Goal: Task Accomplishment & Management: Manage account settings

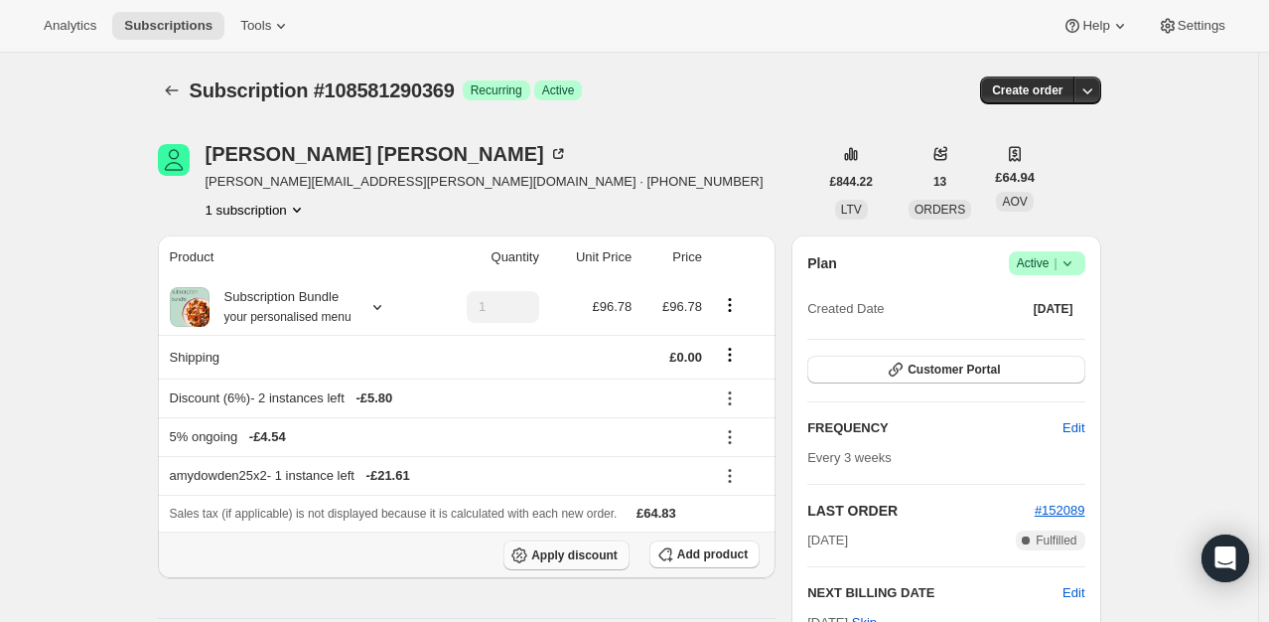
click at [529, 553] on icon "button" at bounding box center [519, 555] width 20 height 20
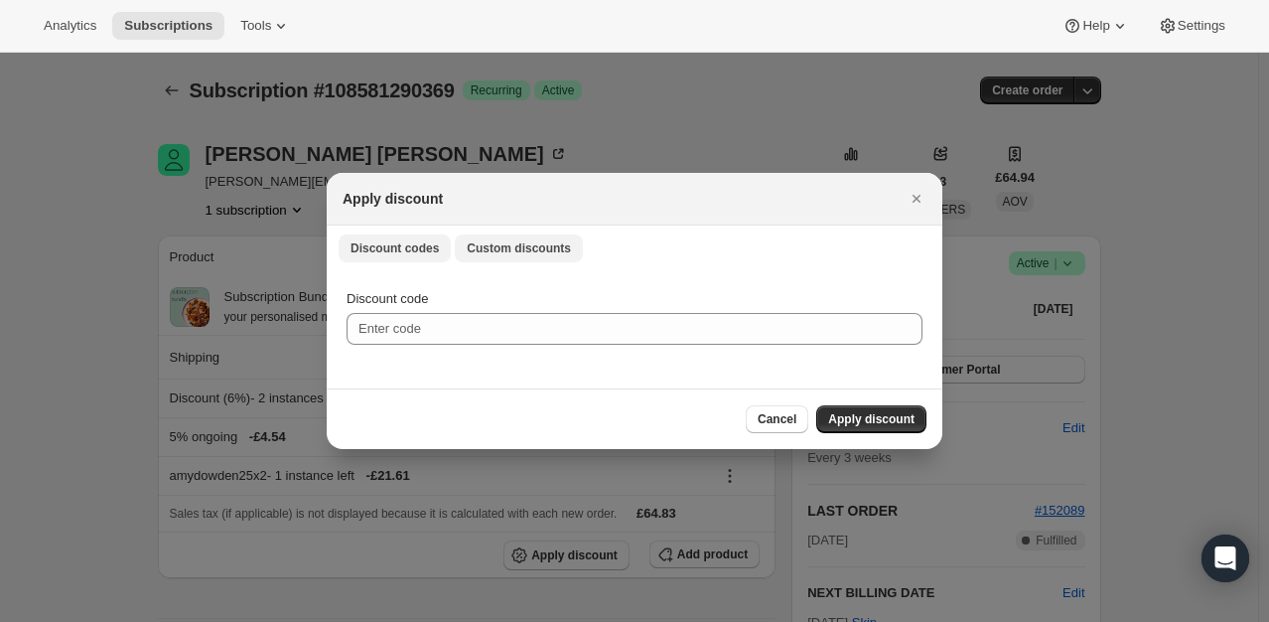
click at [529, 241] on span "Custom discounts" at bounding box center [519, 248] width 104 height 16
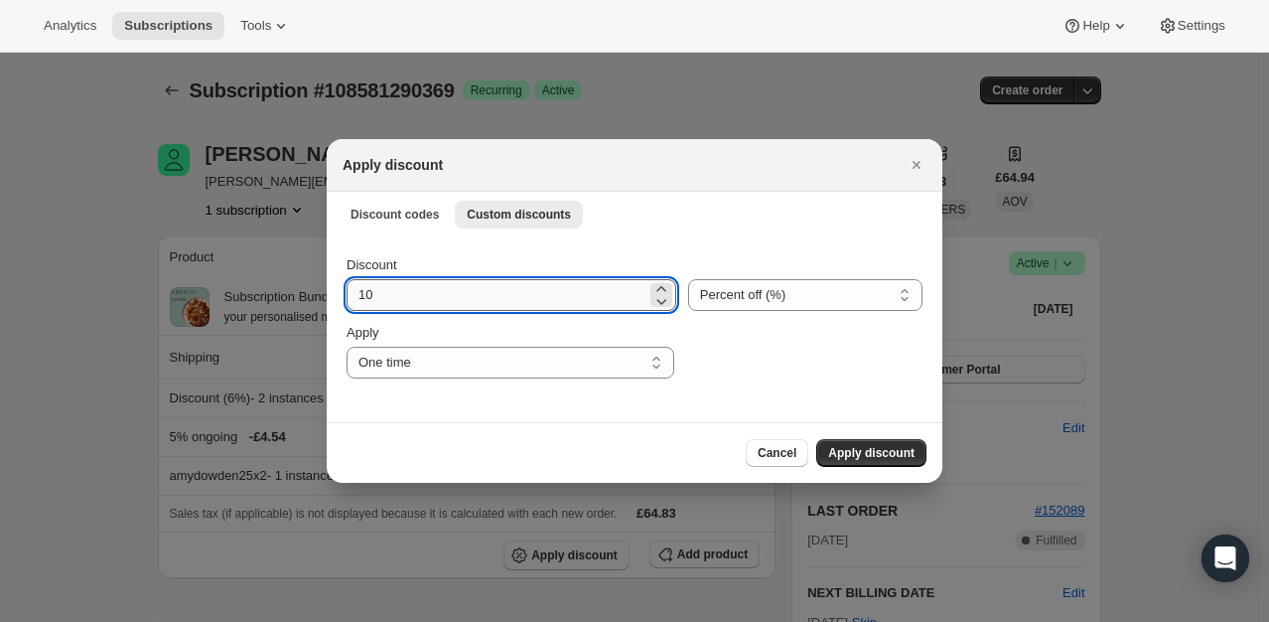
click at [439, 291] on input "10" at bounding box center [497, 295] width 300 height 32
type input "100"
click at [858, 451] on span "Apply discount" at bounding box center [871, 453] width 86 height 16
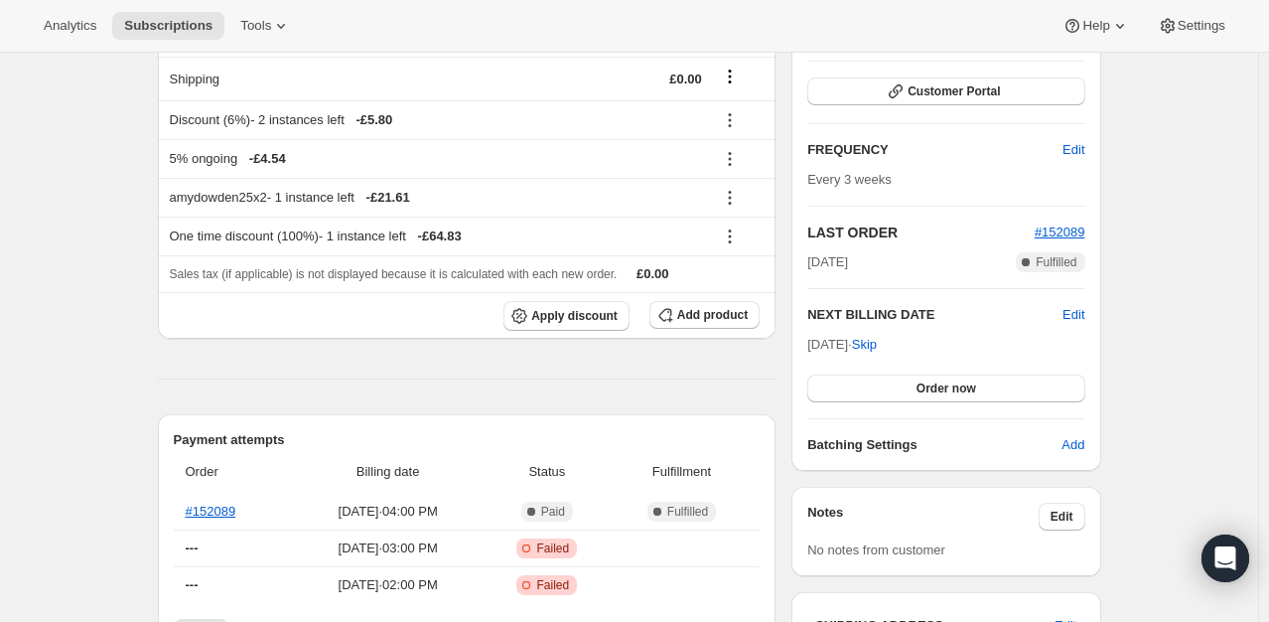
scroll to position [298, 0]
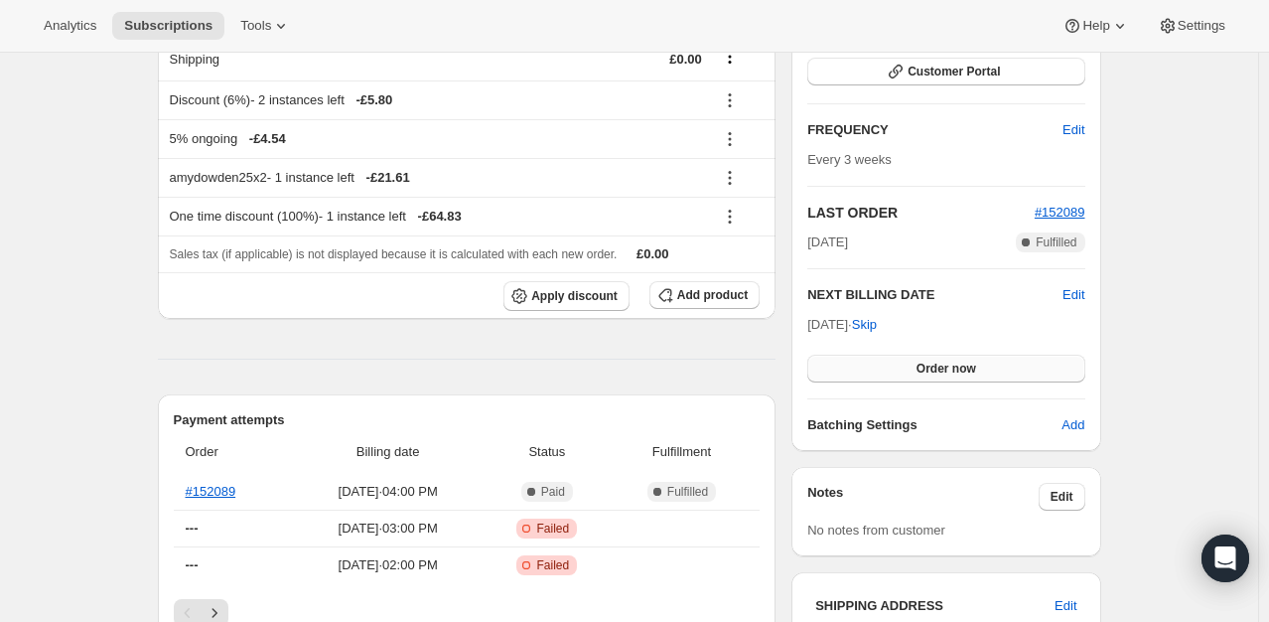
click at [985, 376] on button "Order now" at bounding box center [945, 368] width 277 height 28
click at [985, 376] on button "Click to confirm" at bounding box center [945, 368] width 277 height 28
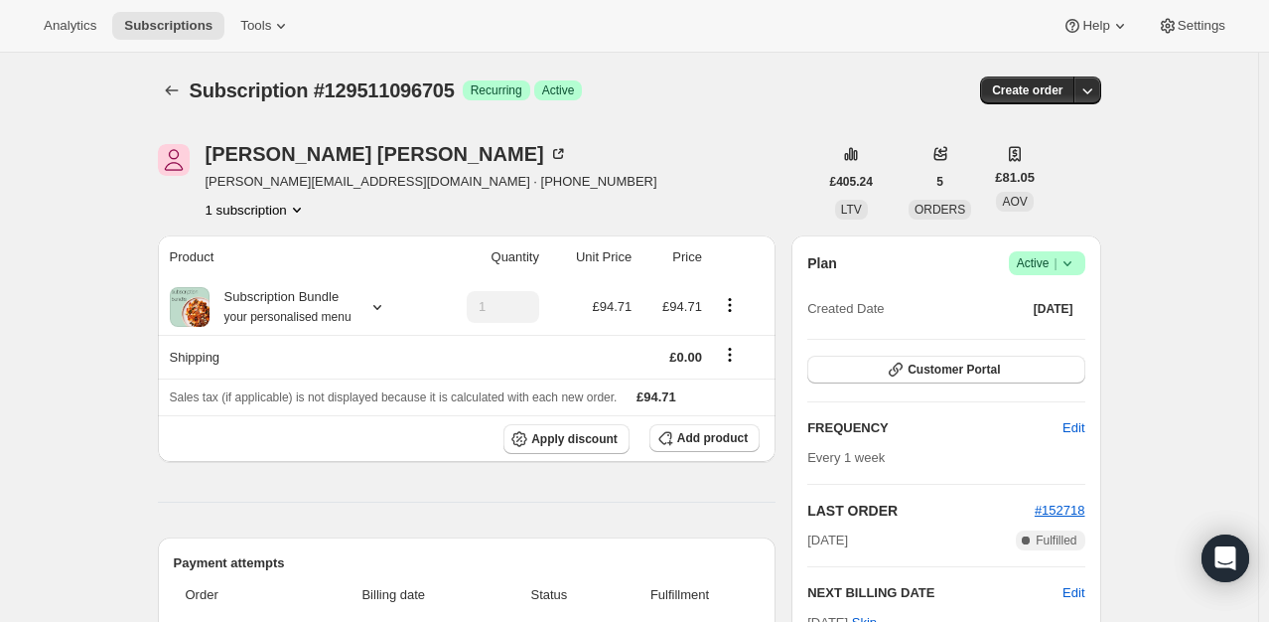
click at [1072, 257] on icon at bounding box center [1067, 263] width 20 height 20
click at [1003, 332] on span "Cancel subscription" at bounding box center [1053, 335] width 112 height 15
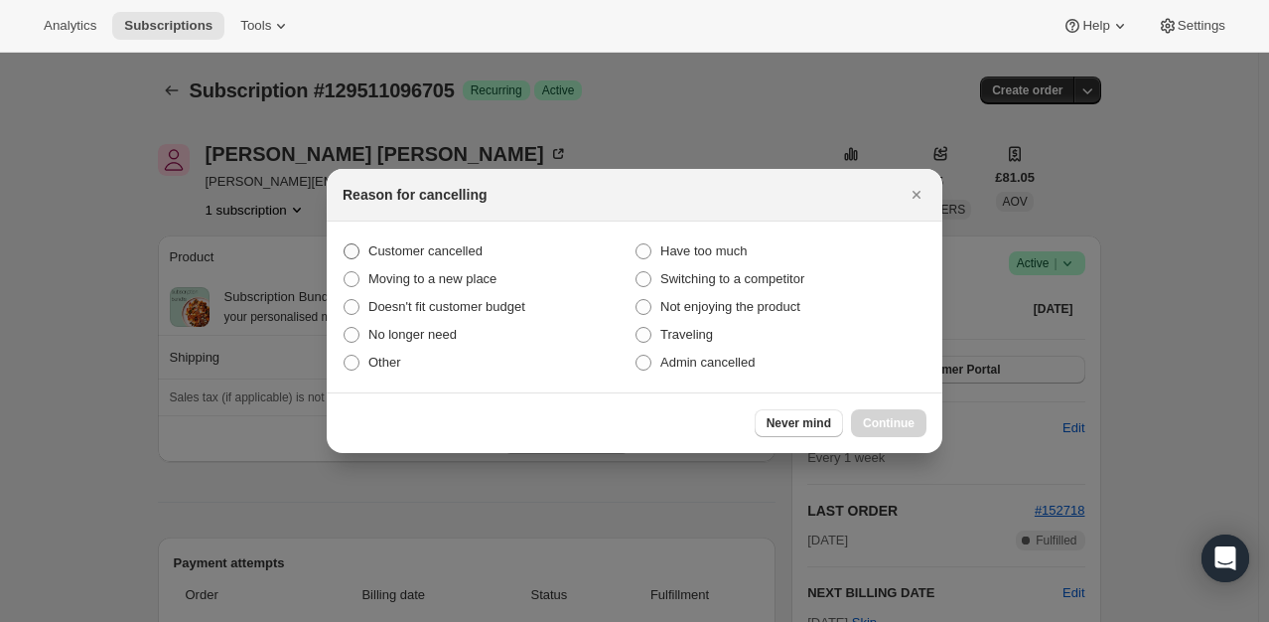
click at [398, 248] on span "Customer cancelled" at bounding box center [425, 250] width 114 height 15
click at [345, 244] on input "Customer cancelled" at bounding box center [344, 243] width 1 height 1
radio input "true"
click at [913, 424] on button "Continue" at bounding box center [888, 423] width 75 height 28
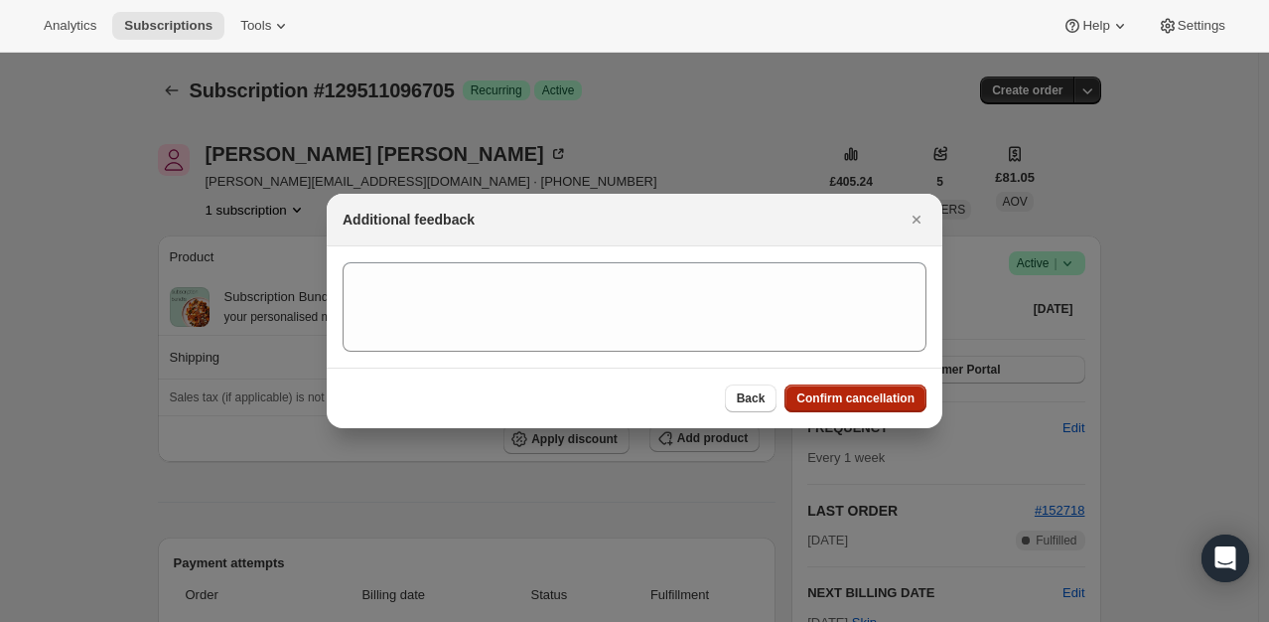
click at [885, 404] on span "Confirm cancellation" at bounding box center [855, 398] width 118 height 16
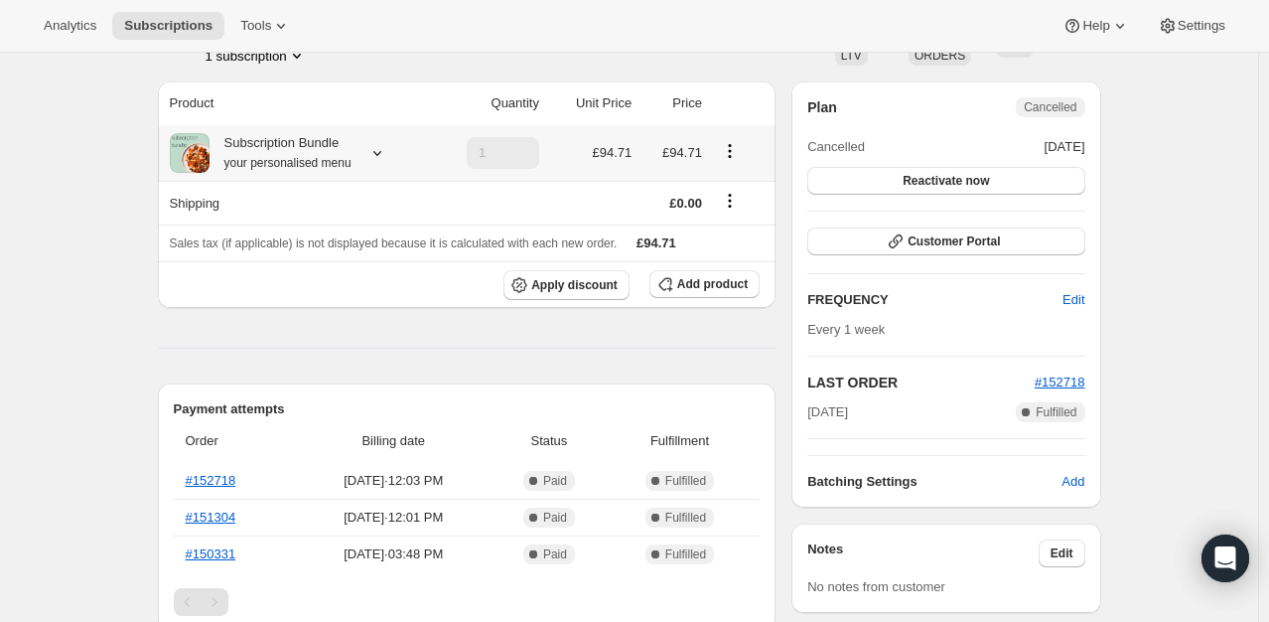
scroll to position [397, 0]
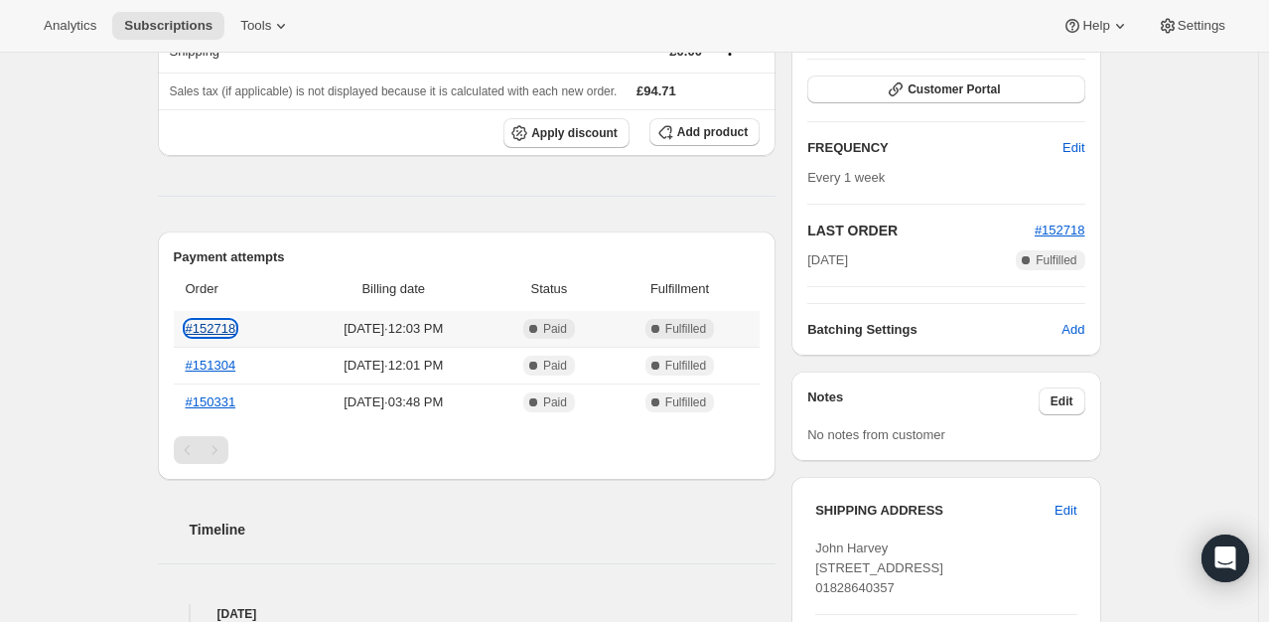
click at [207, 324] on link "#152718" at bounding box center [211, 328] width 51 height 15
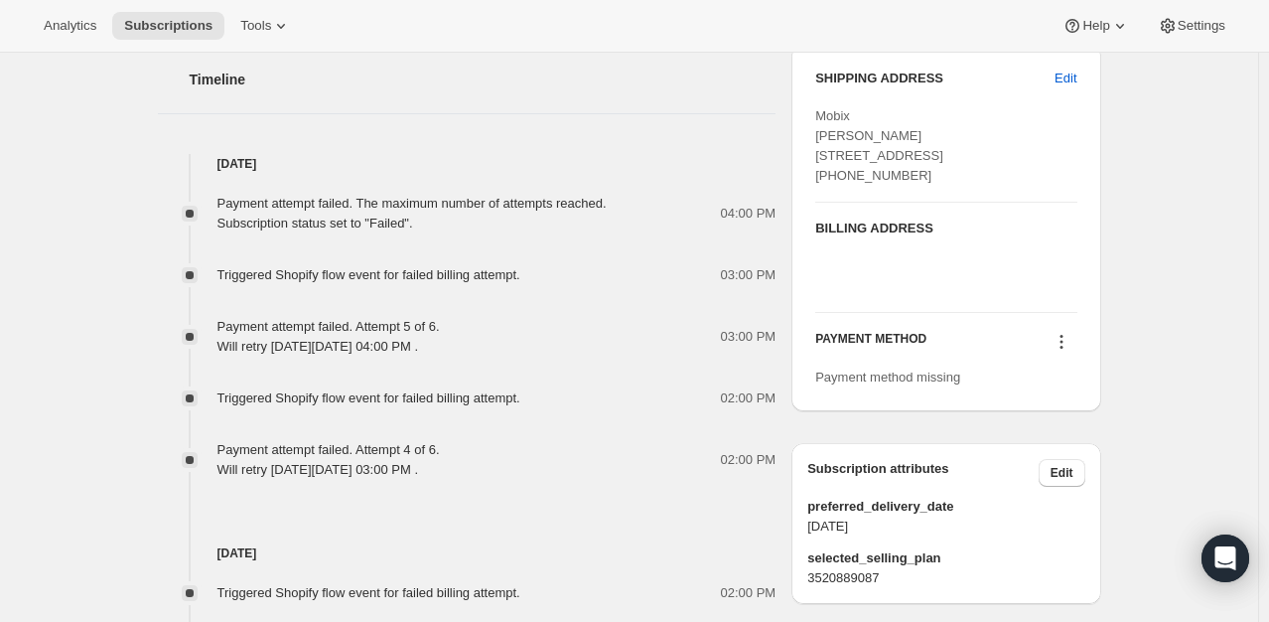
scroll to position [894, 0]
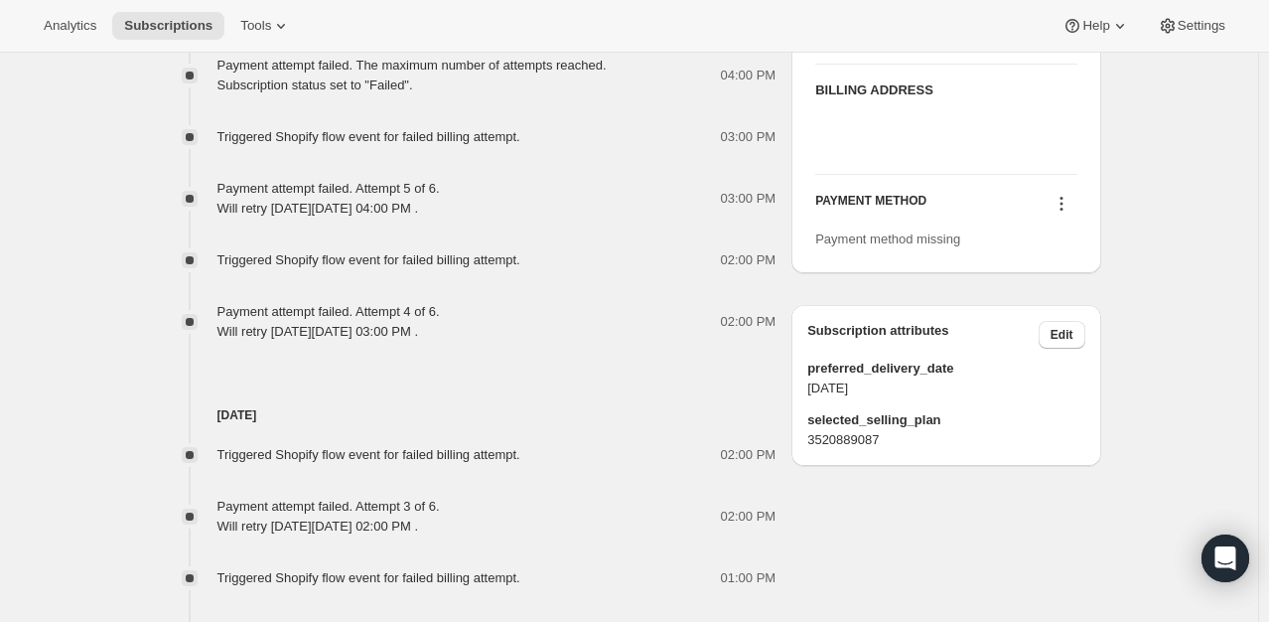
click at [1062, 213] on icon at bounding box center [1061, 204] width 20 height 20
click at [1170, 219] on div "Subscription #127152030081. This page is ready Subscription #127152030081 Succe…" at bounding box center [629, 267] width 1258 height 2217
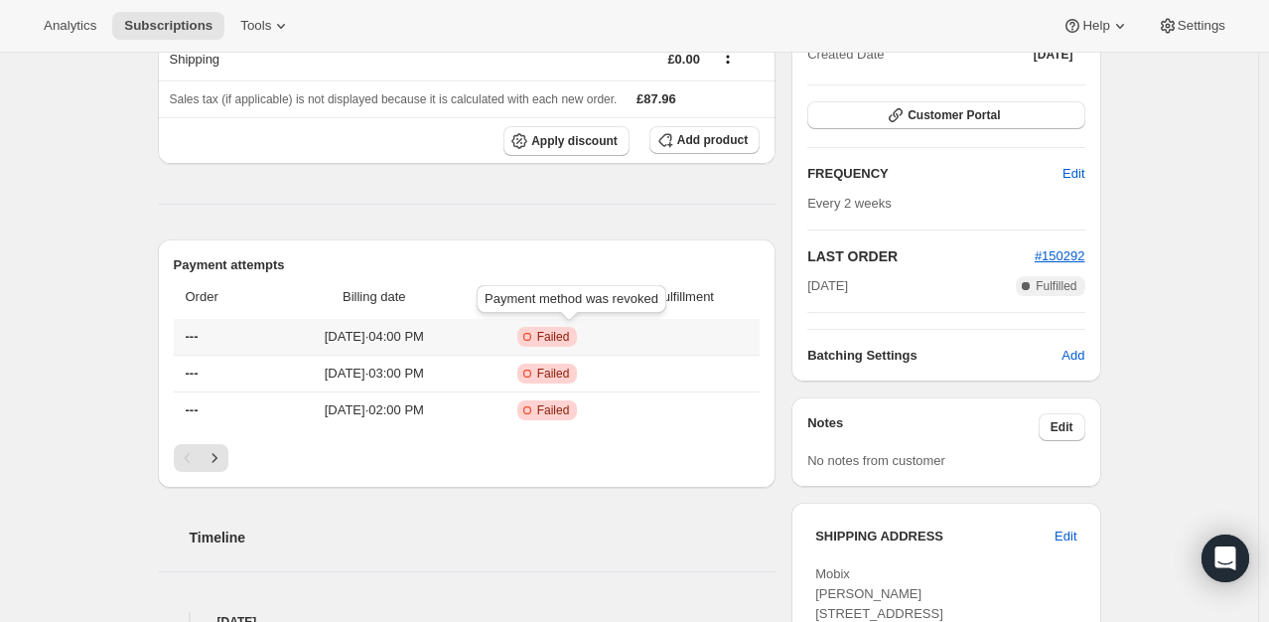
scroll to position [0, 0]
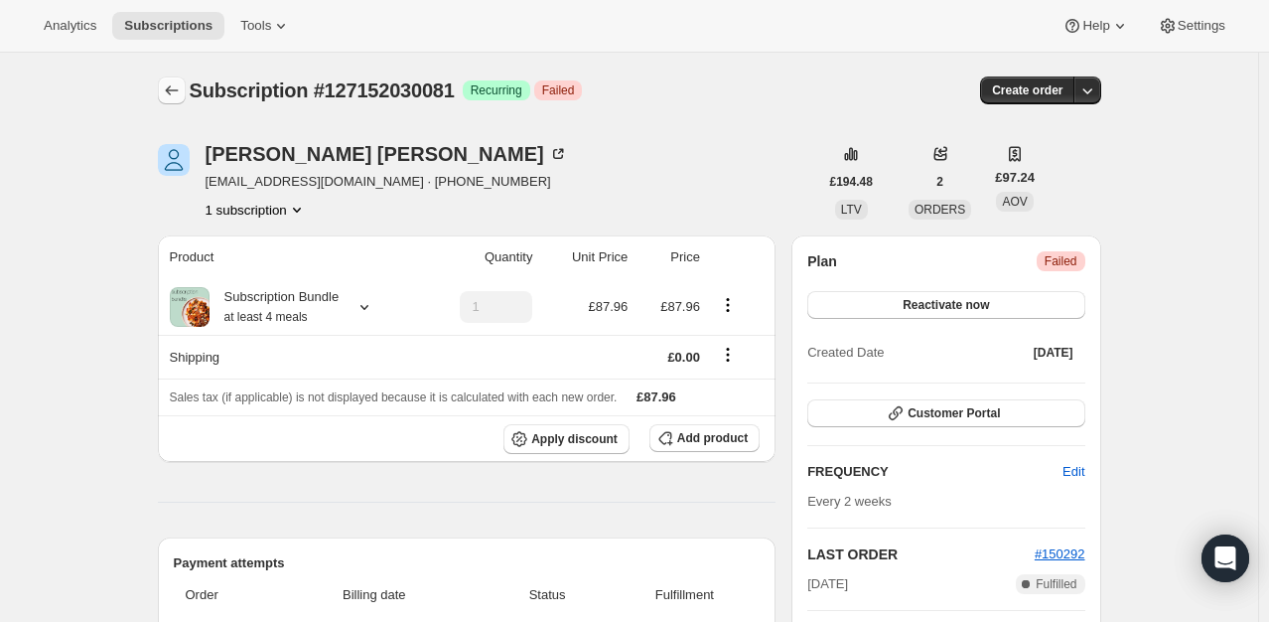
click at [179, 88] on icon "Subscriptions" at bounding box center [172, 90] width 20 height 20
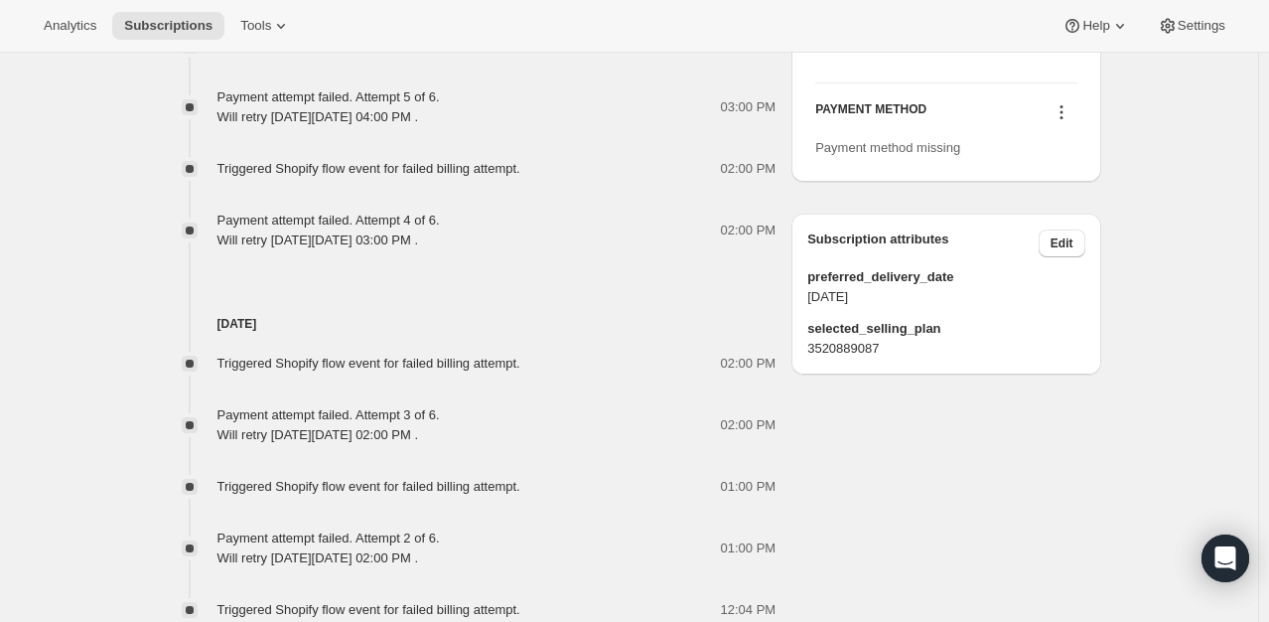
scroll to position [993, 0]
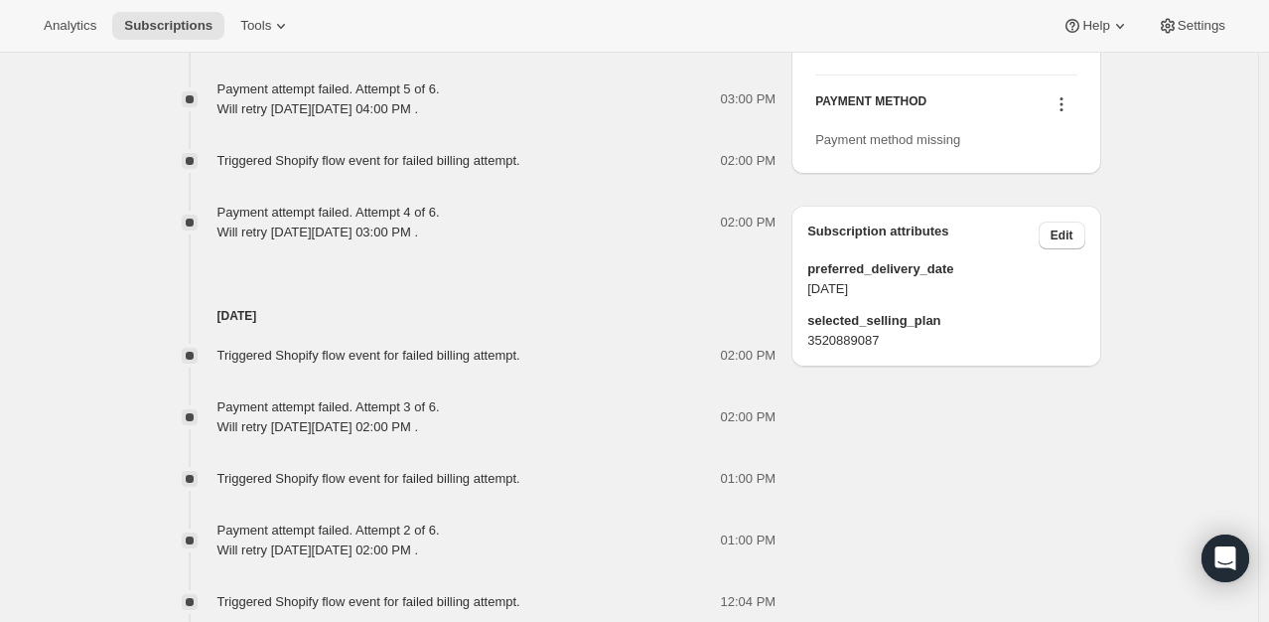
click at [1062, 114] on icon at bounding box center [1061, 104] width 20 height 20
click at [1036, 172] on span "Select payment method" at bounding box center [1066, 179] width 136 height 15
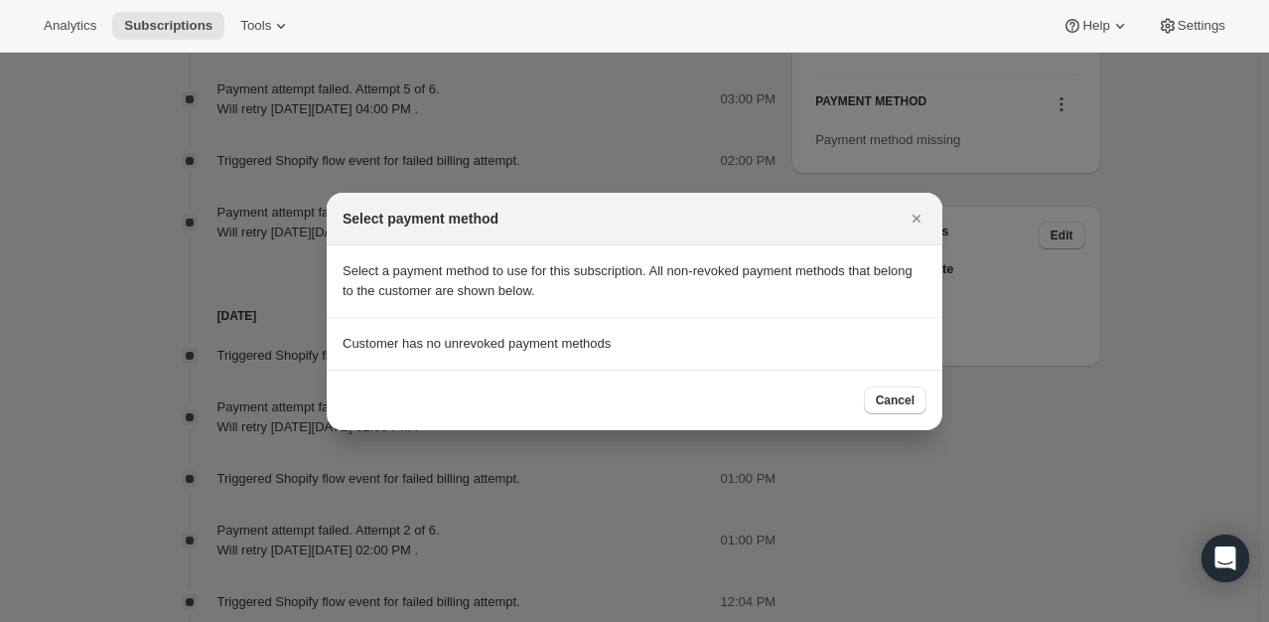
click at [520, 355] on section "Customer has no unrevoked payment methods" at bounding box center [635, 344] width 616 height 52
click at [548, 295] on p "Select a payment method to use for this subscription. All non-revoked payment m…" at bounding box center [635, 281] width 584 height 40
click at [886, 399] on span "Cancel" at bounding box center [895, 400] width 39 height 16
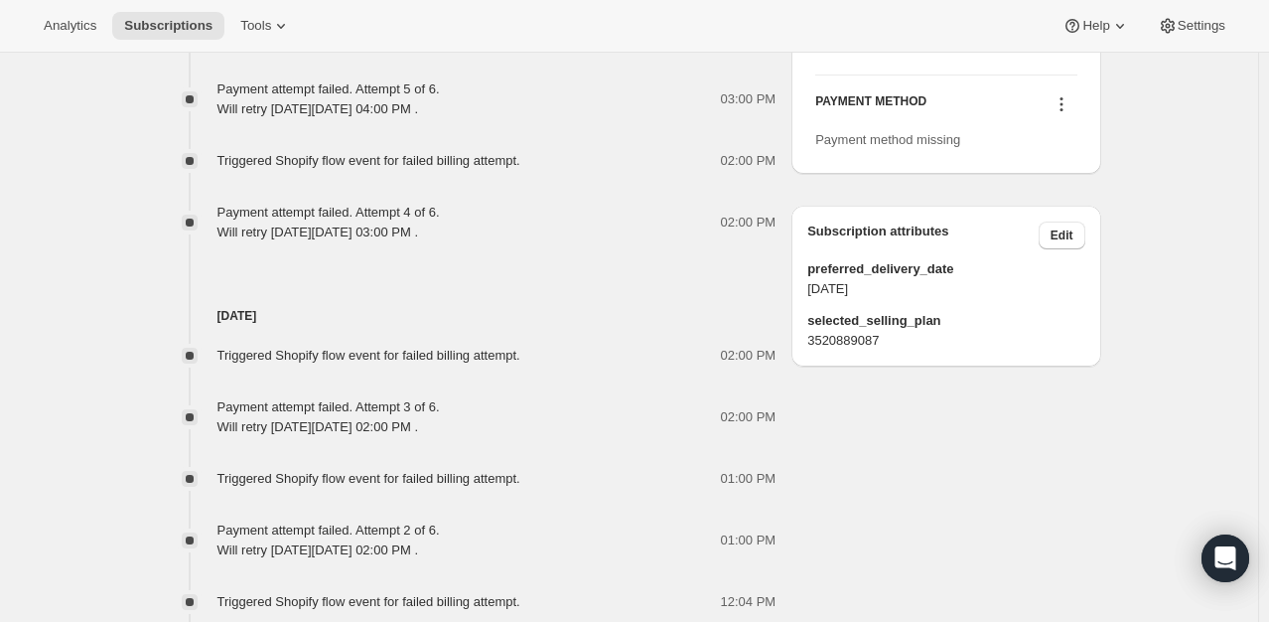
click at [1061, 114] on icon at bounding box center [1061, 104] width 20 height 20
click at [1025, 216] on span "Add credit card" at bounding box center [1041, 213] width 86 height 15
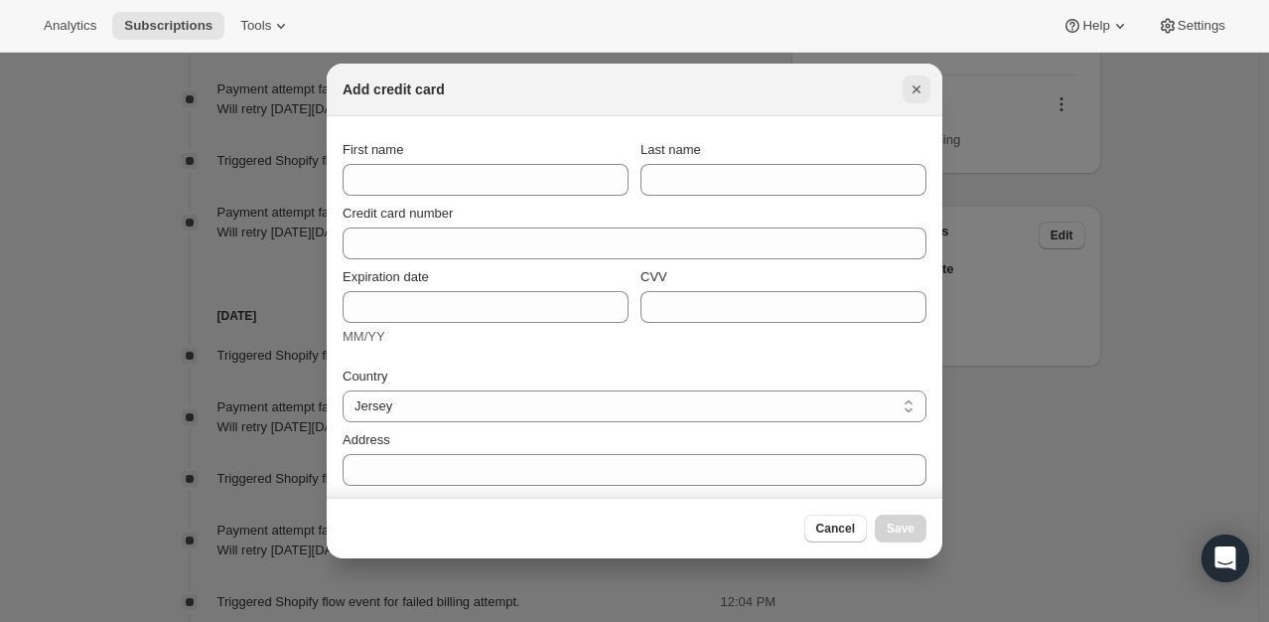
click at [915, 92] on icon "Close" at bounding box center [917, 89] width 20 height 20
